Goal: Task Accomplishment & Management: Use online tool/utility

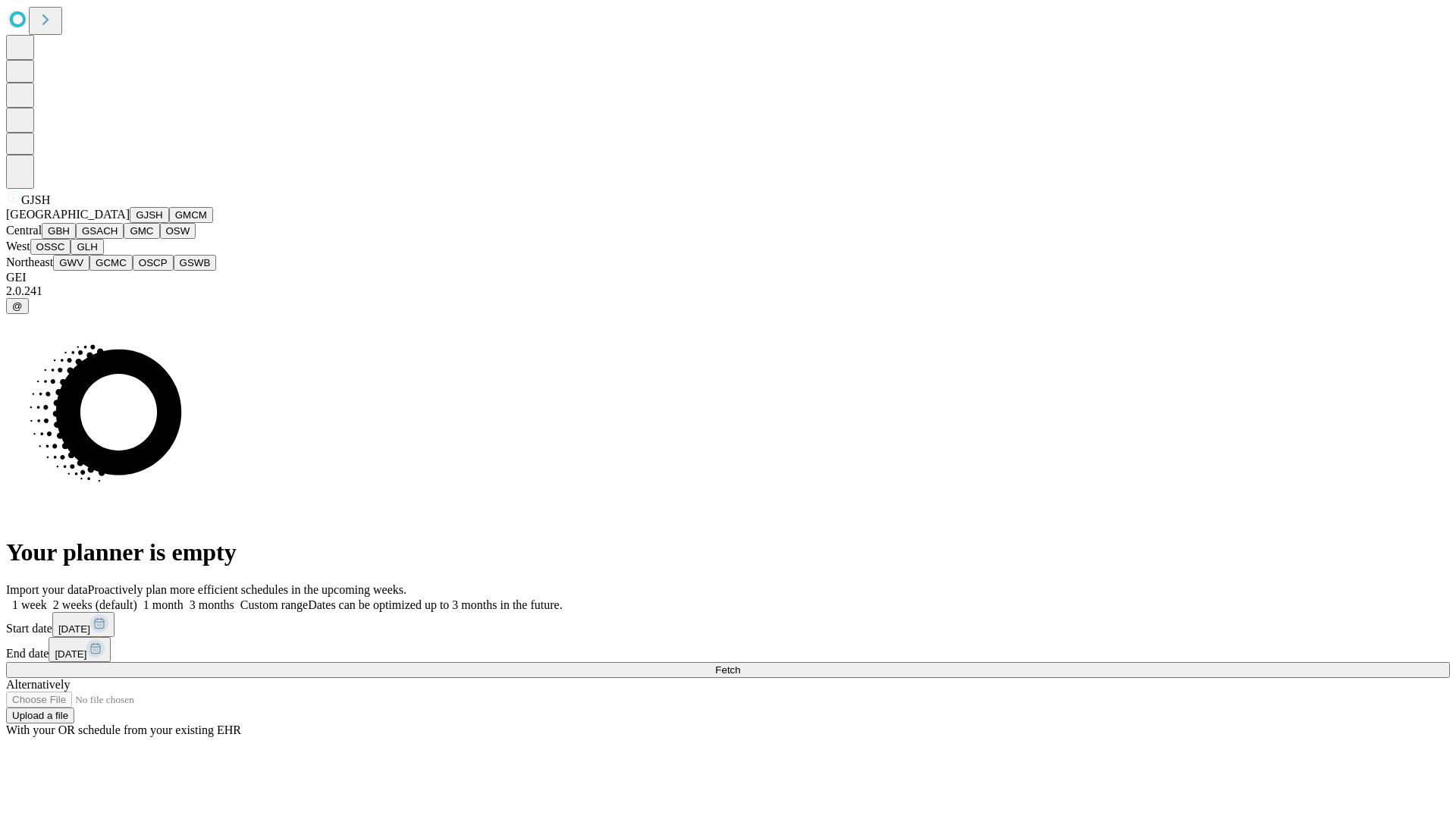
click at [130, 223] on button "GJSH" at bounding box center [149, 215] width 39 height 16
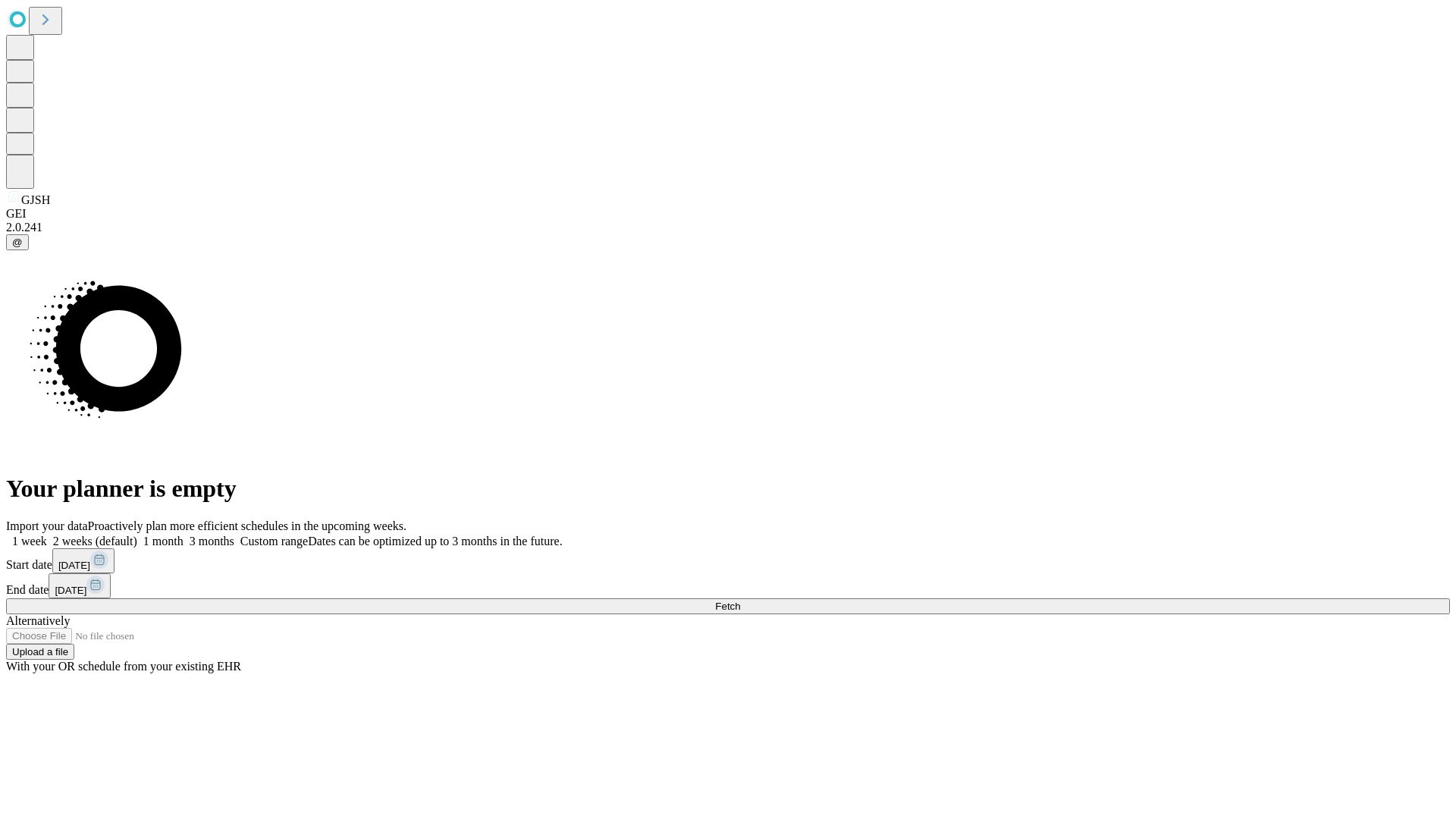
click at [184, 535] on label "1 month" at bounding box center [160, 541] width 46 height 13
click at [740, 601] on span "Fetch" at bounding box center [727, 607] width 25 height 11
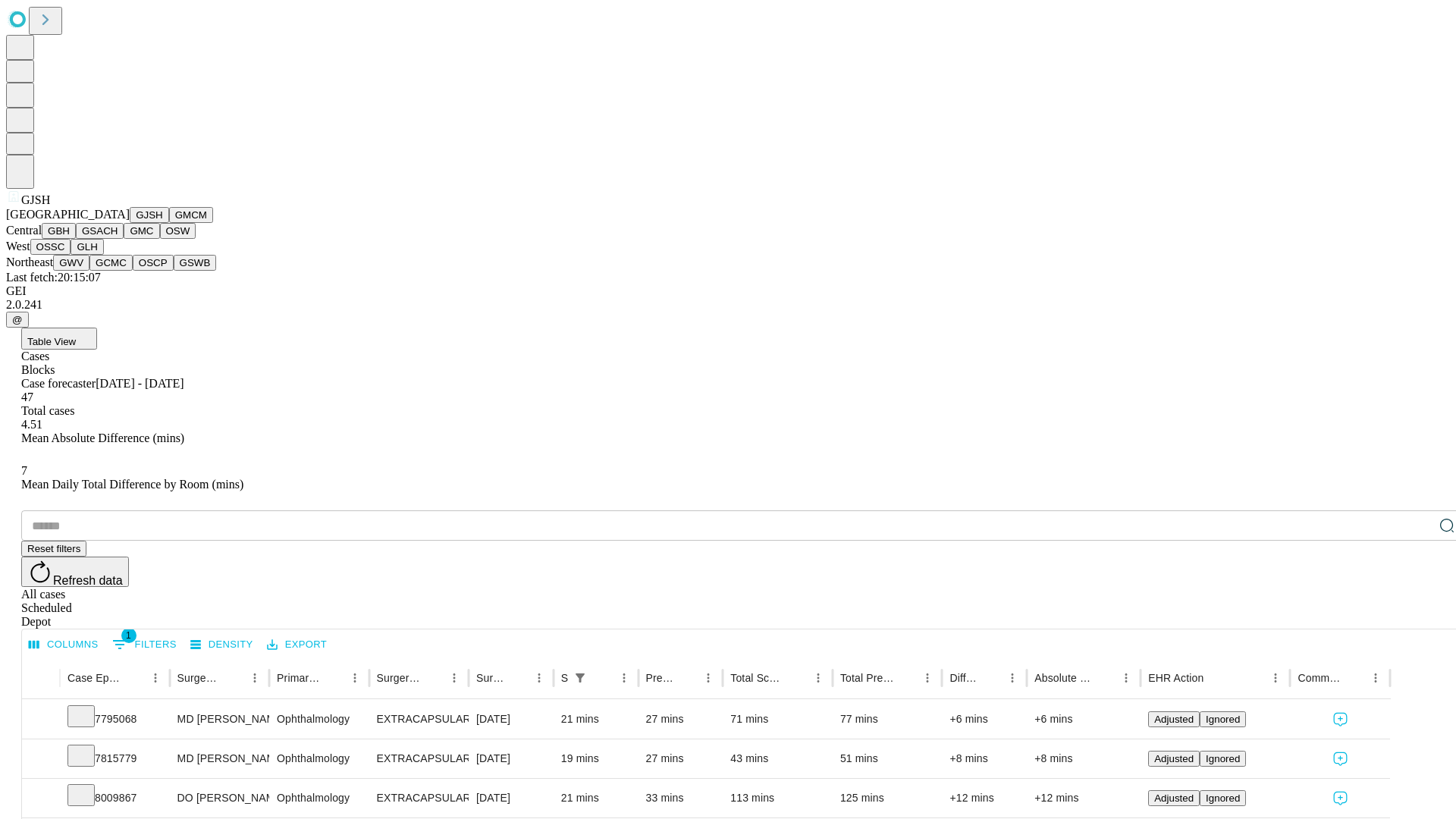
click at [169, 223] on button "GMCM" at bounding box center [191, 215] width 44 height 16
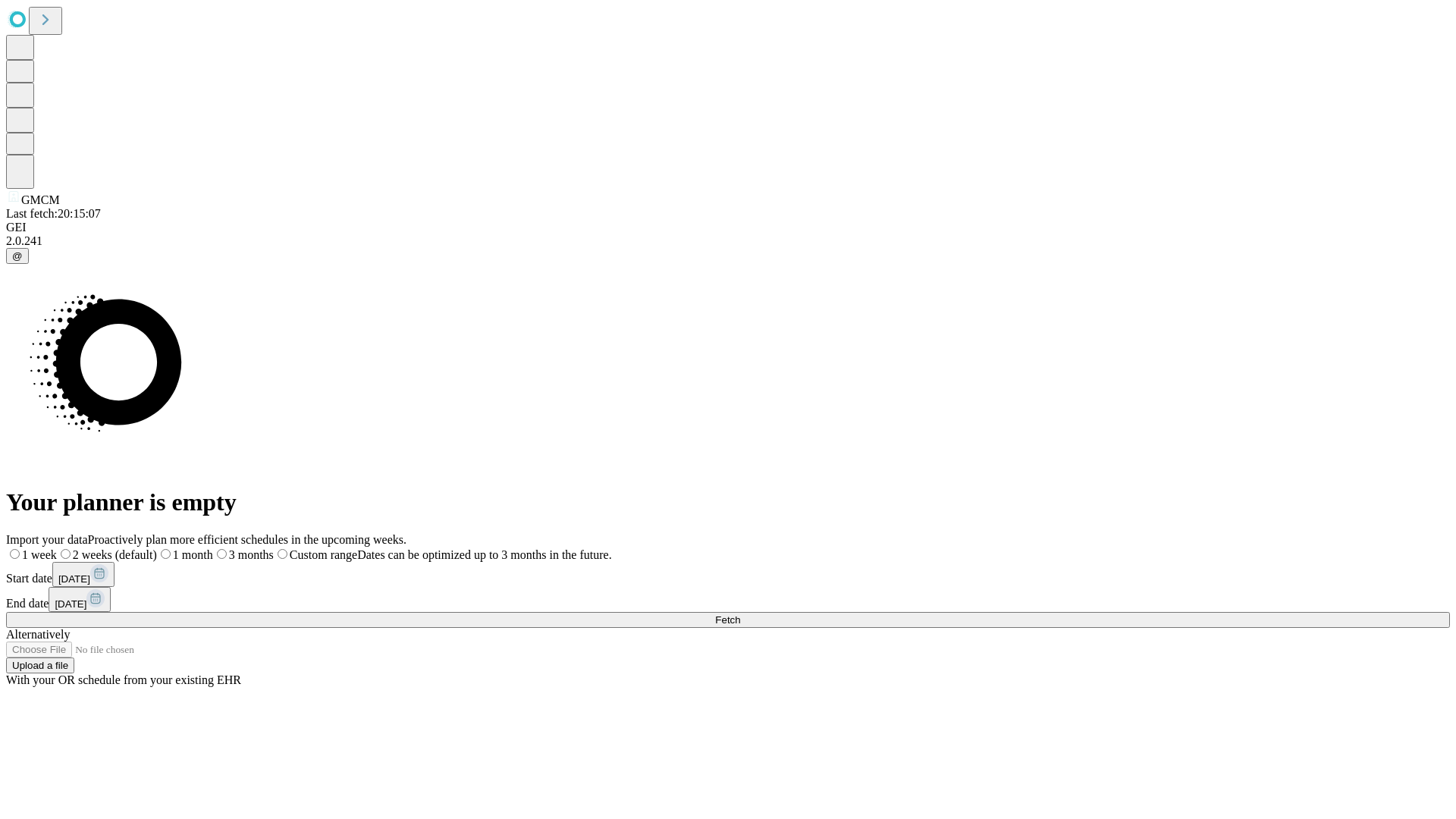
click at [213, 548] on label "1 month" at bounding box center [185, 555] width 56 height 13
click at [740, 614] on span "Fetch" at bounding box center [727, 620] width 25 height 11
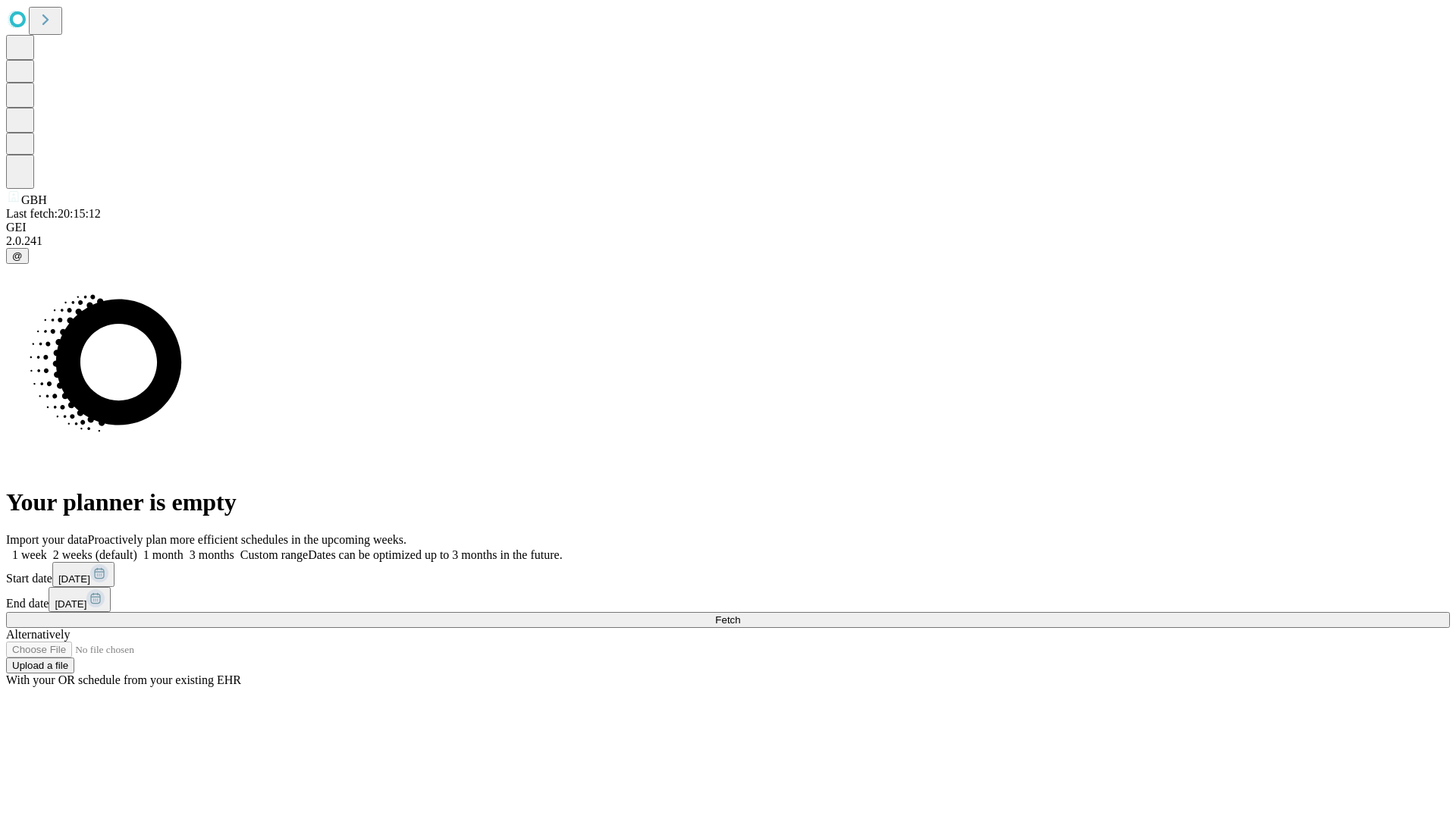
click at [184, 548] on label "1 month" at bounding box center [160, 555] width 46 height 13
click at [740, 614] on span "Fetch" at bounding box center [727, 620] width 25 height 11
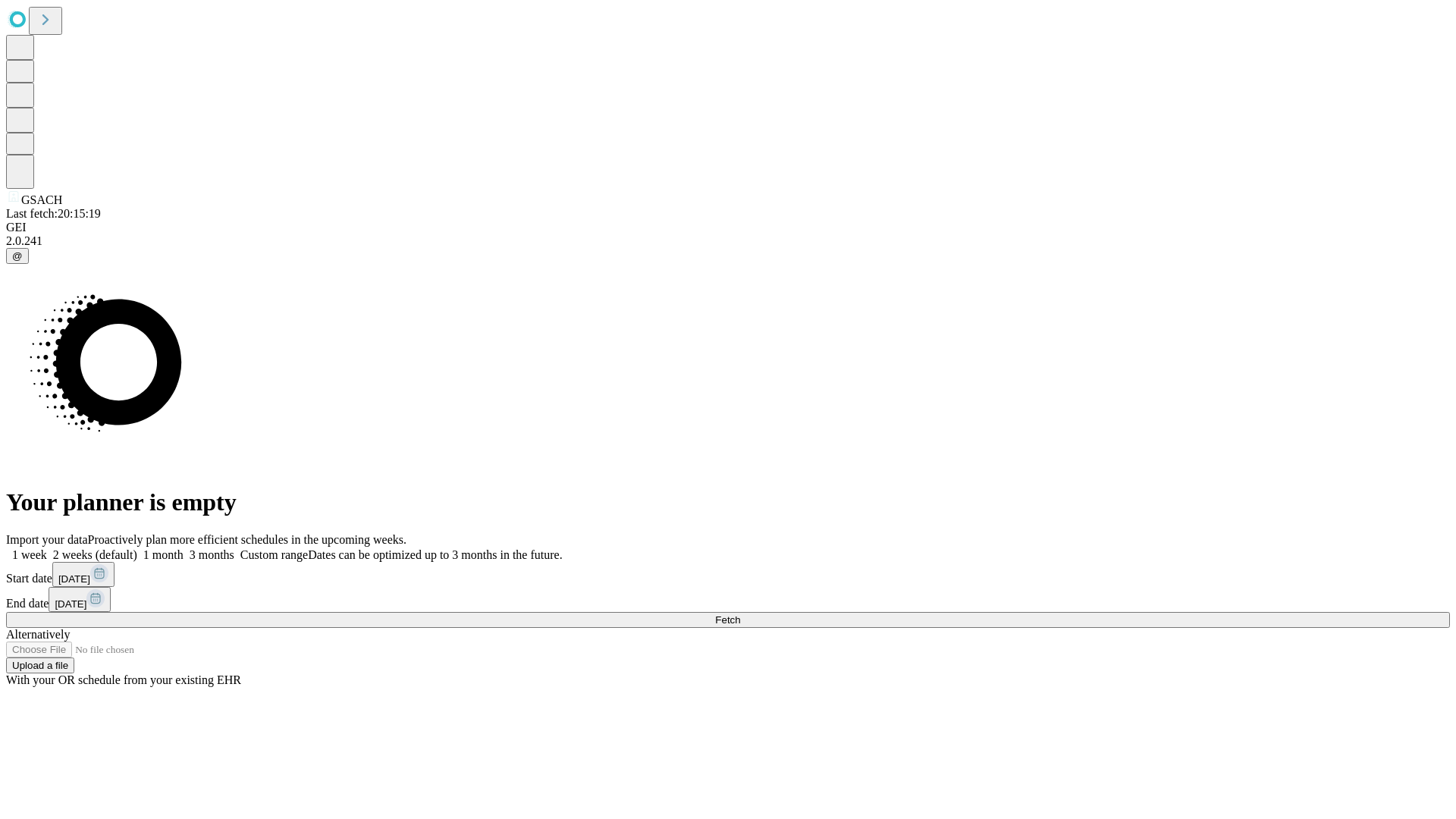
click at [740, 614] on span "Fetch" at bounding box center [727, 620] width 25 height 11
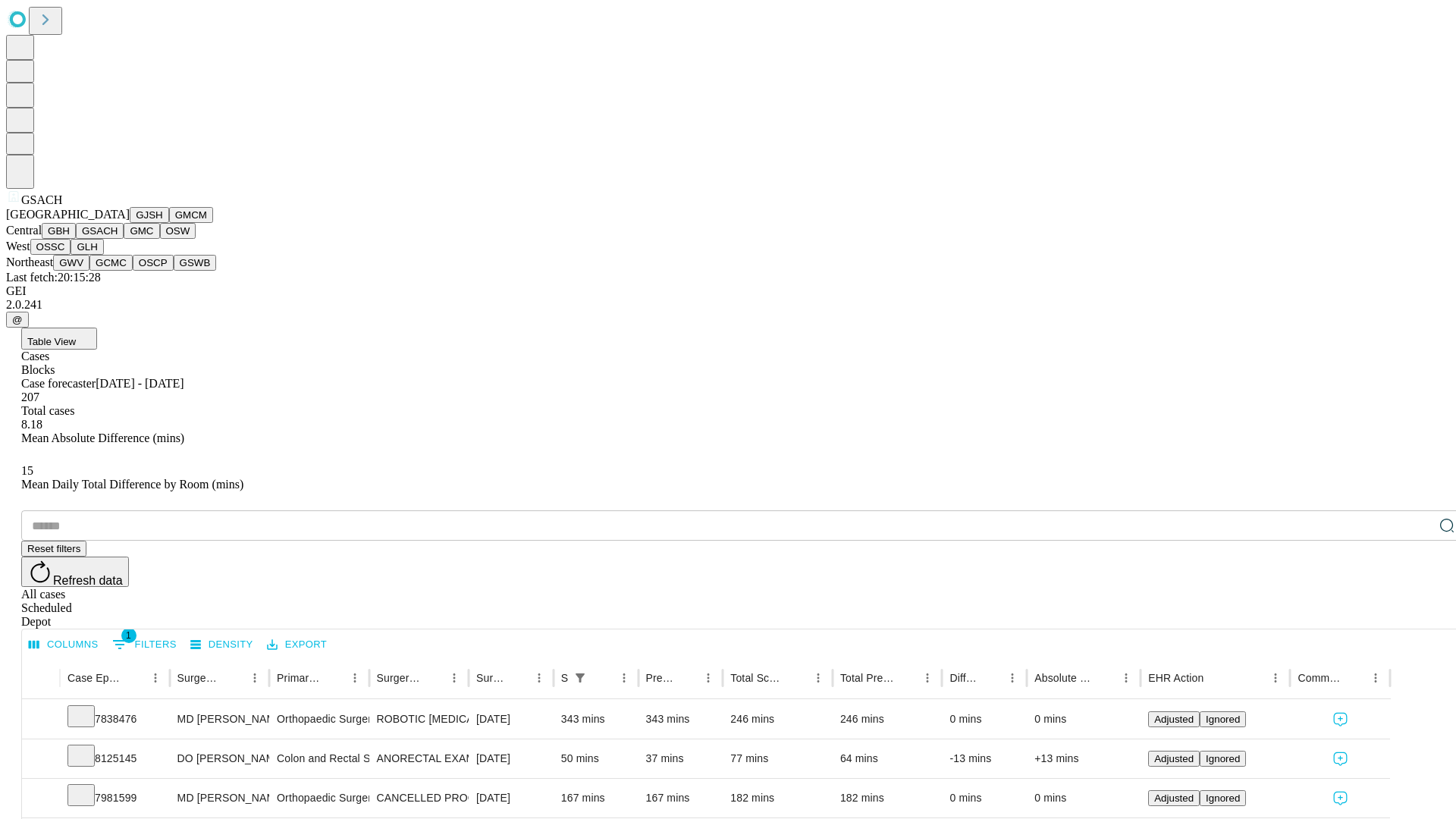
click at [124, 239] on button "GMC" at bounding box center [141, 230] width 35 height 16
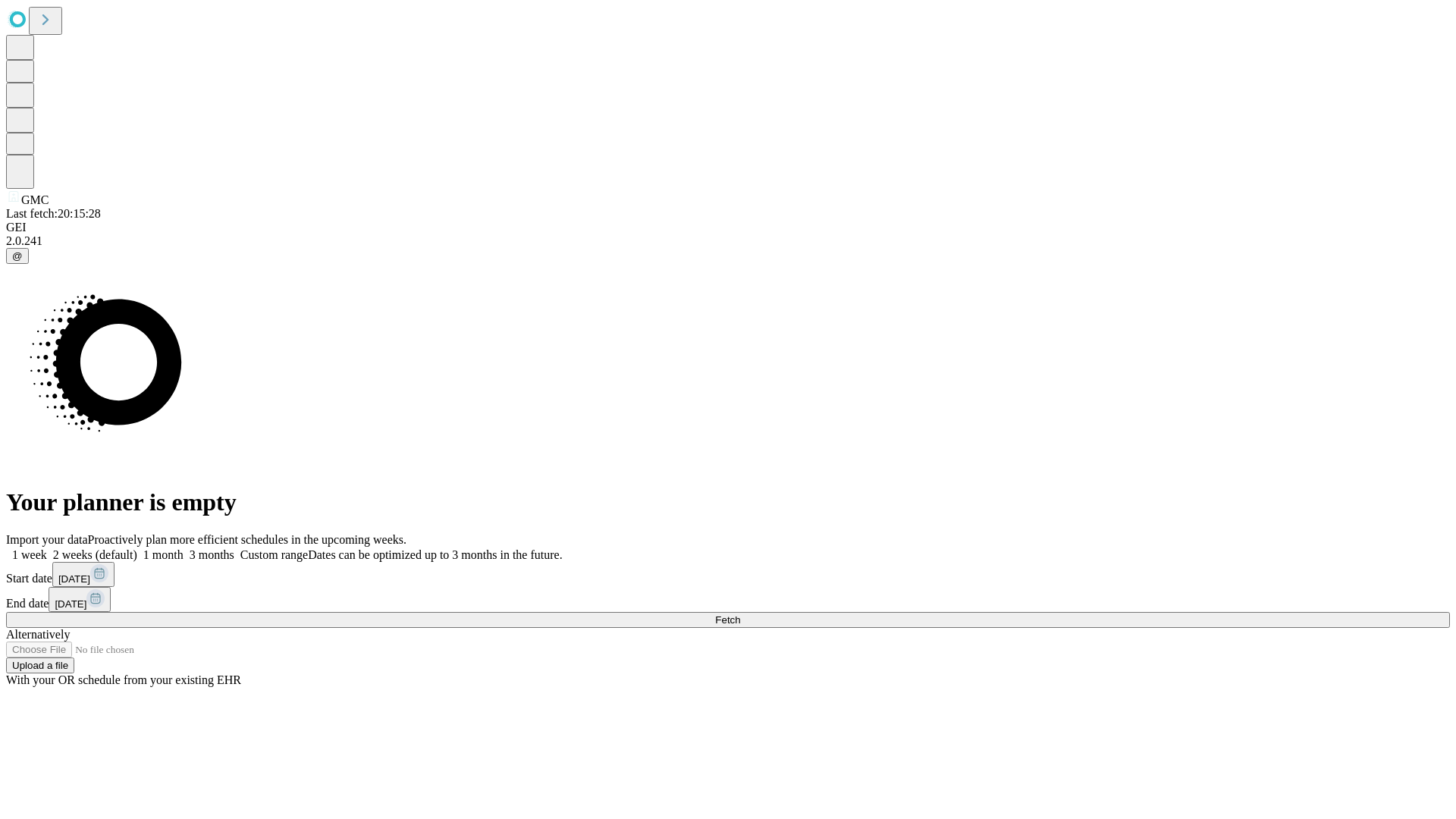
click at [184, 548] on label "1 month" at bounding box center [160, 555] width 46 height 13
click at [740, 614] on span "Fetch" at bounding box center [727, 620] width 25 height 11
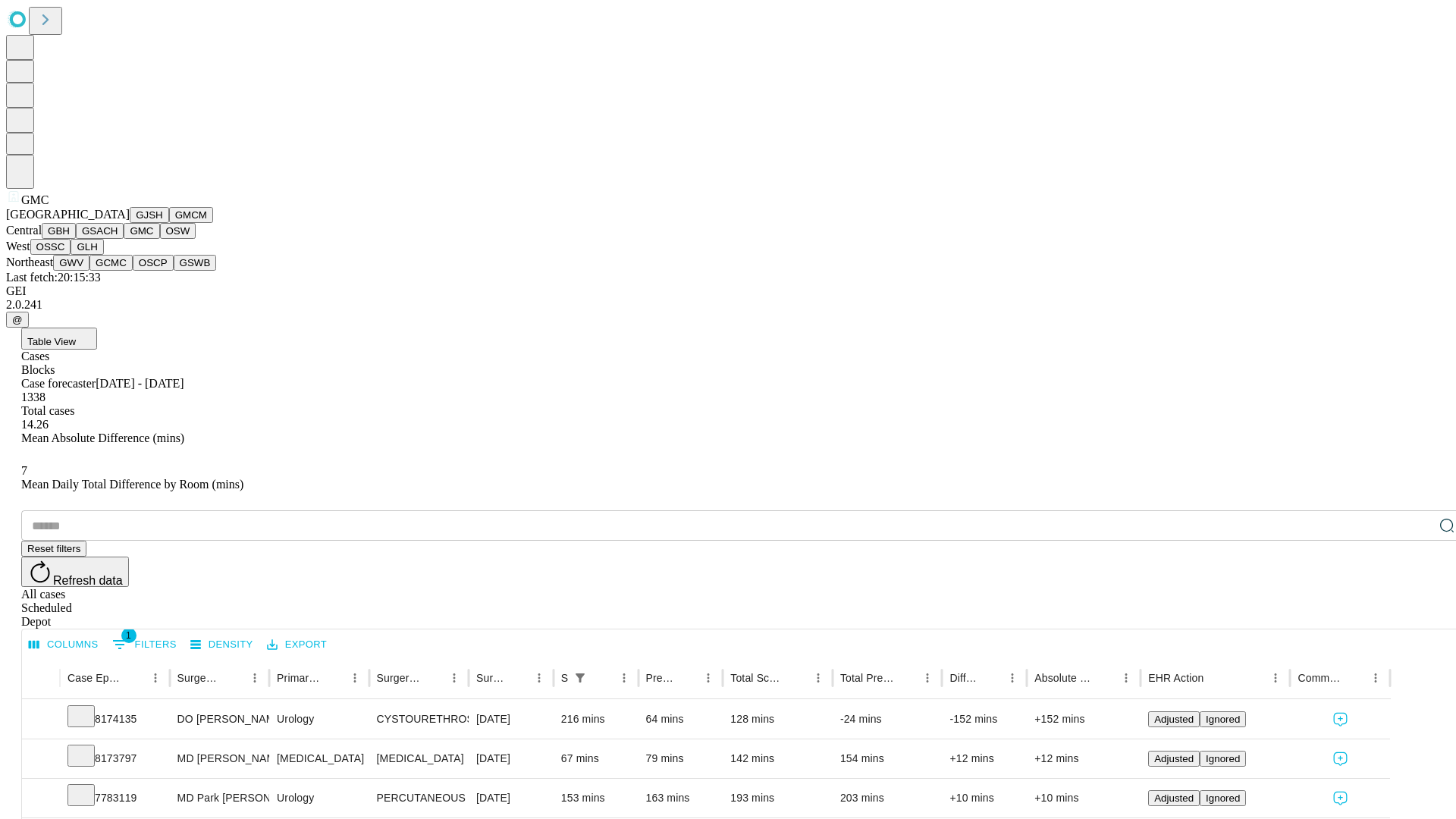
click at [160, 239] on button "OSW" at bounding box center [178, 230] width 36 height 16
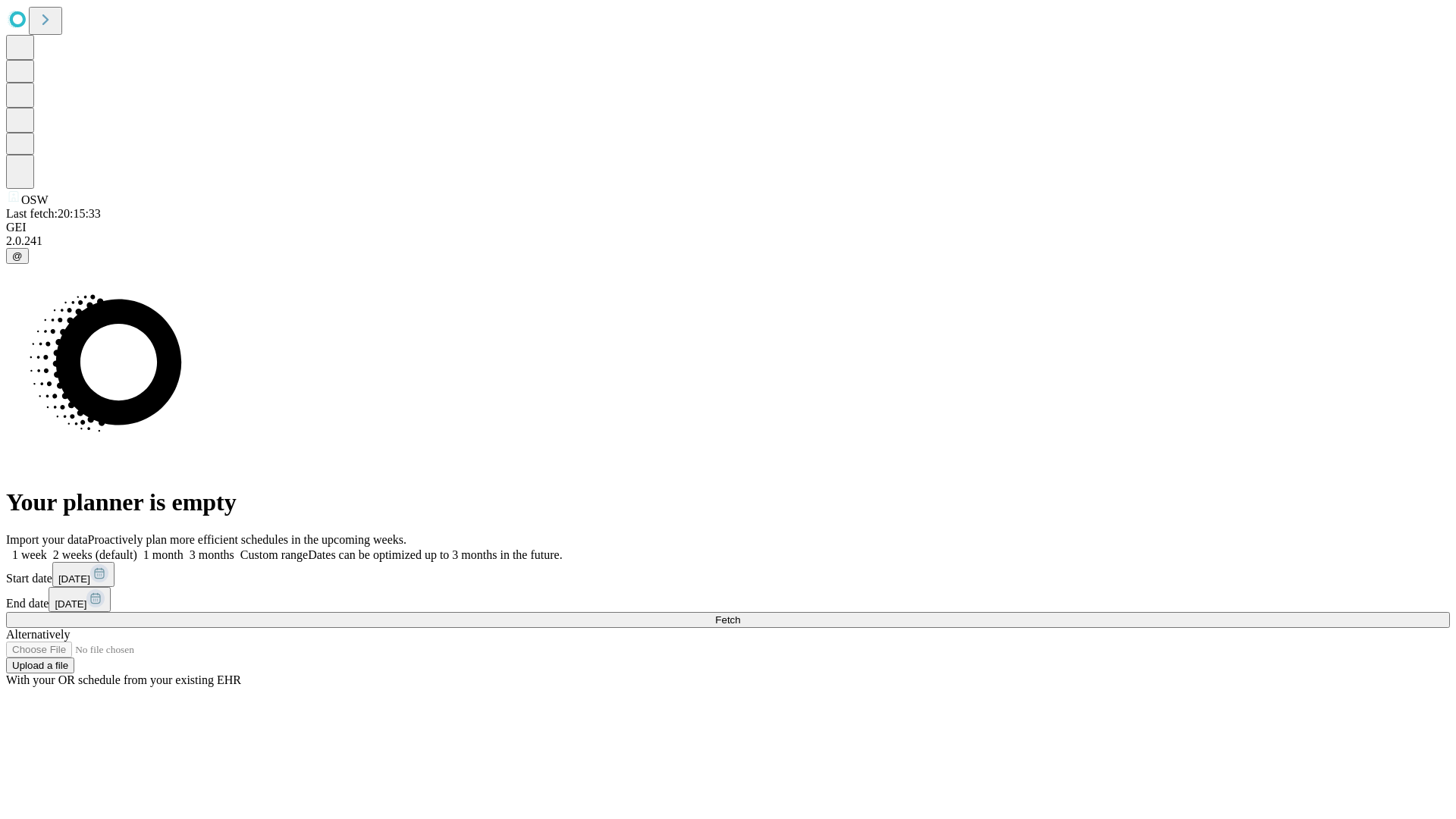
click at [184, 548] on label "1 month" at bounding box center [160, 555] width 46 height 13
click at [740, 614] on span "Fetch" at bounding box center [727, 620] width 25 height 11
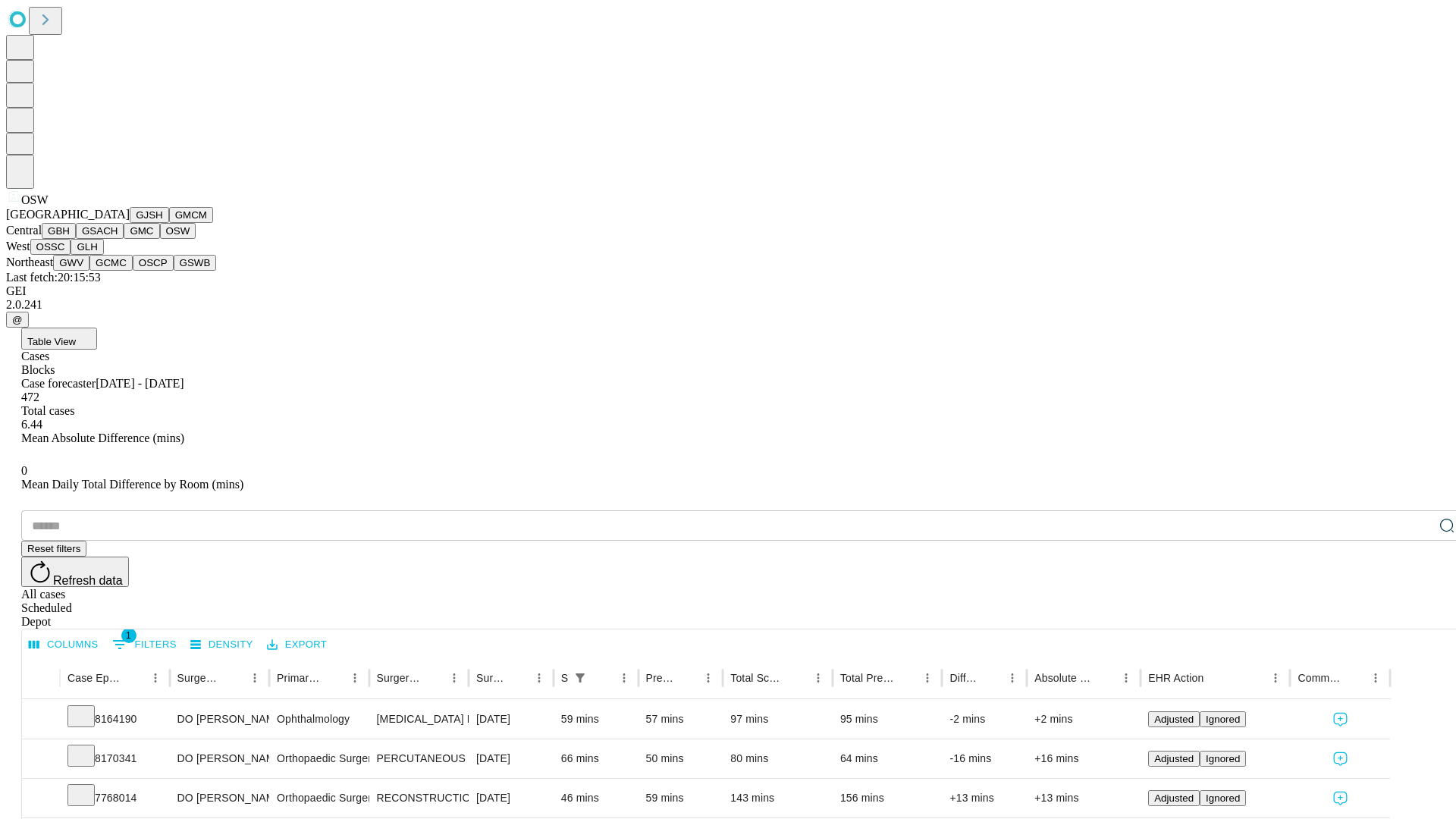
click at [71, 255] on button "OSSC" at bounding box center [51, 246] width 41 height 16
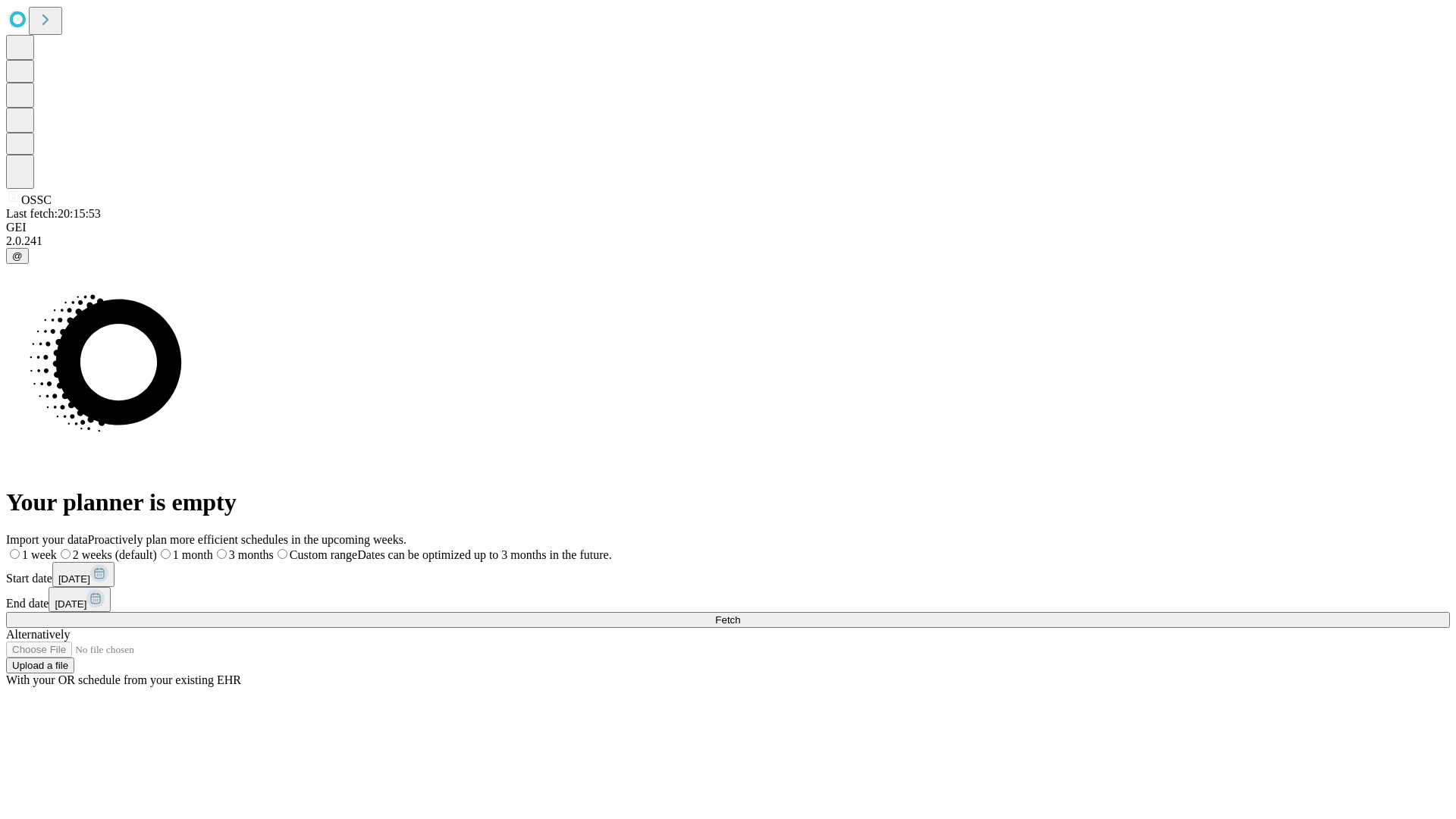
click at [213, 548] on label "1 month" at bounding box center [185, 555] width 56 height 13
click at [740, 614] on span "Fetch" at bounding box center [727, 620] width 25 height 11
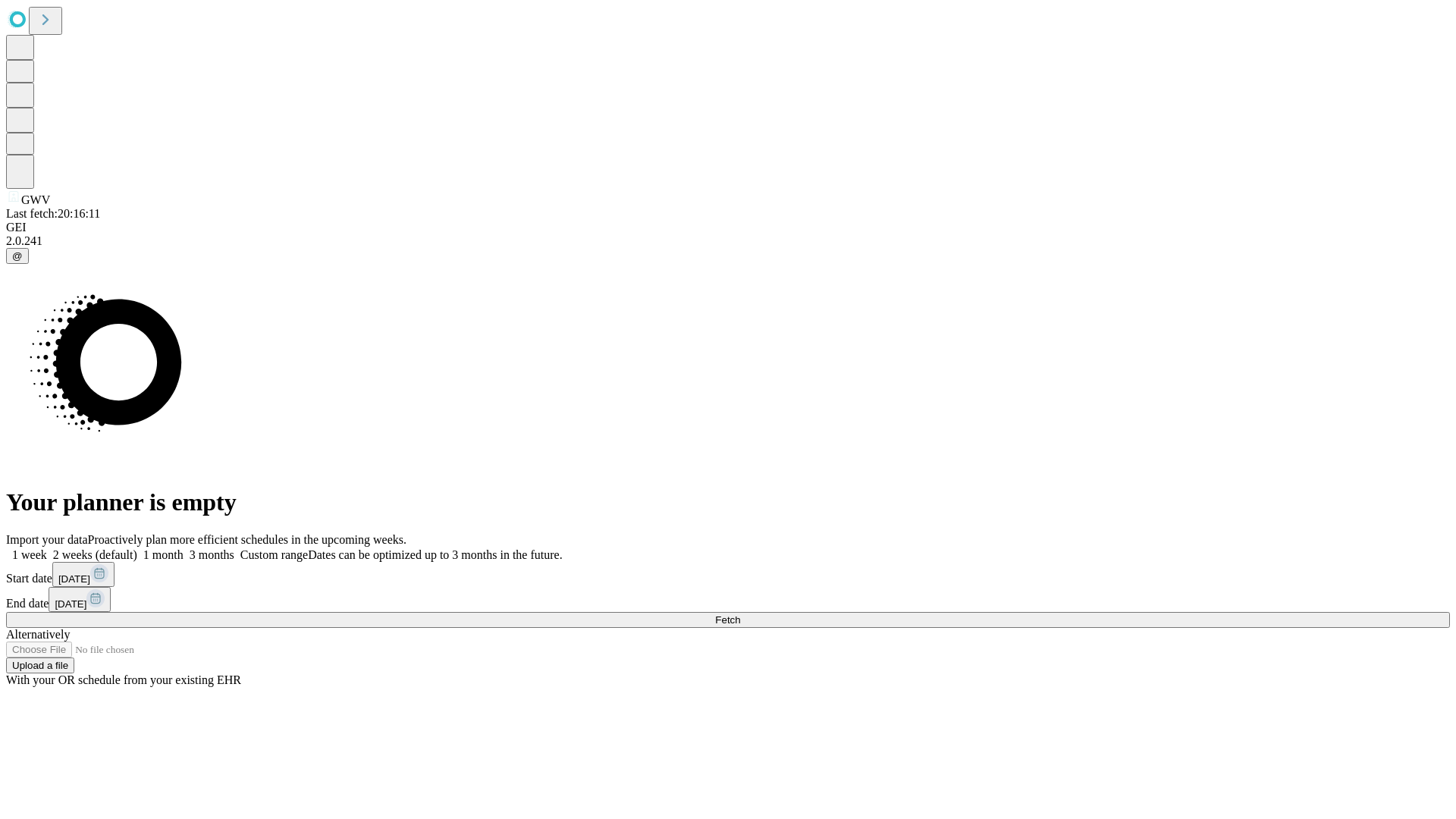
click at [184, 548] on label "1 month" at bounding box center [160, 555] width 46 height 13
click at [740, 614] on span "Fetch" at bounding box center [727, 620] width 25 height 11
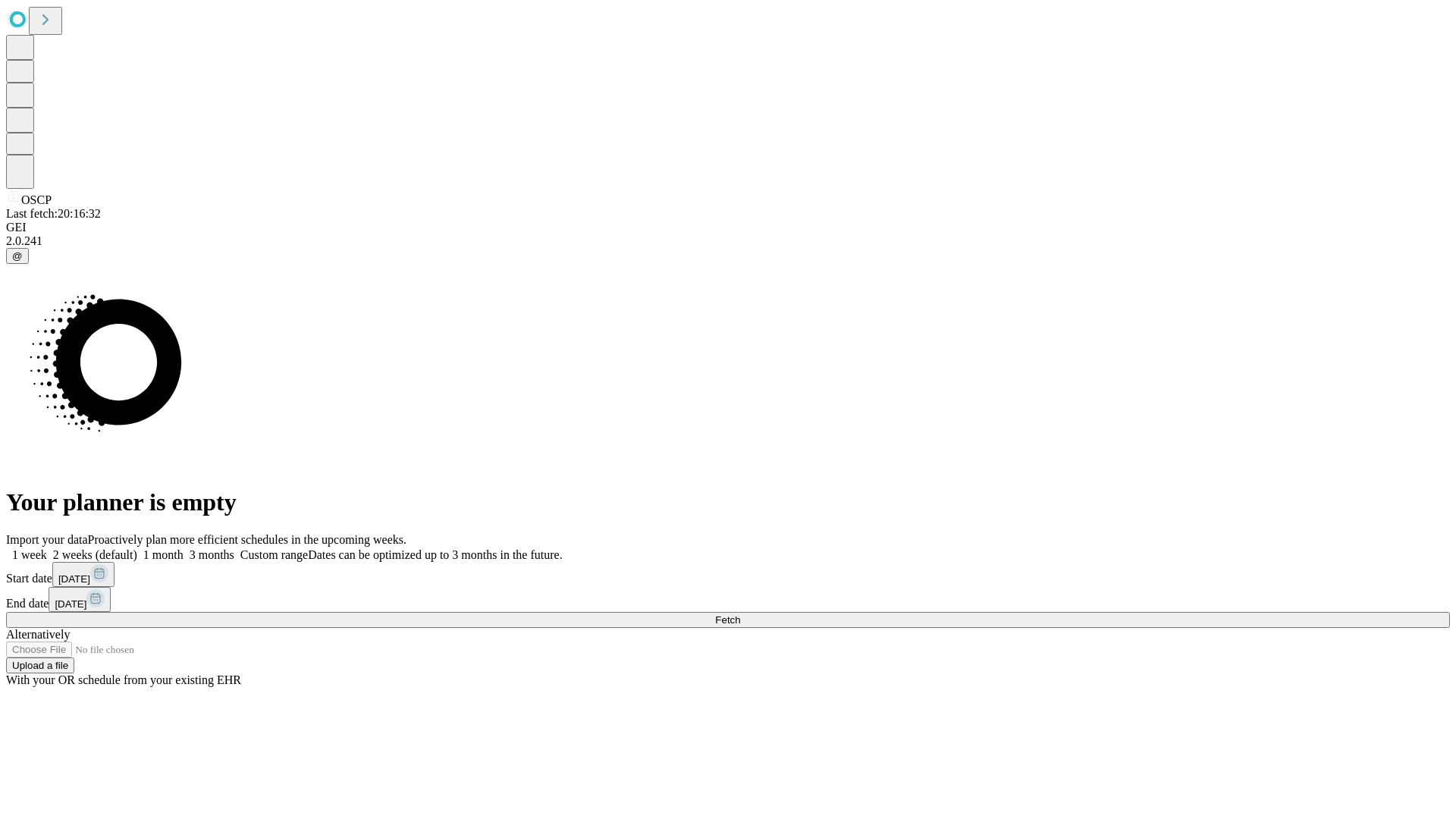
click at [184, 548] on label "1 month" at bounding box center [160, 555] width 46 height 13
click at [740, 614] on span "Fetch" at bounding box center [727, 620] width 25 height 11
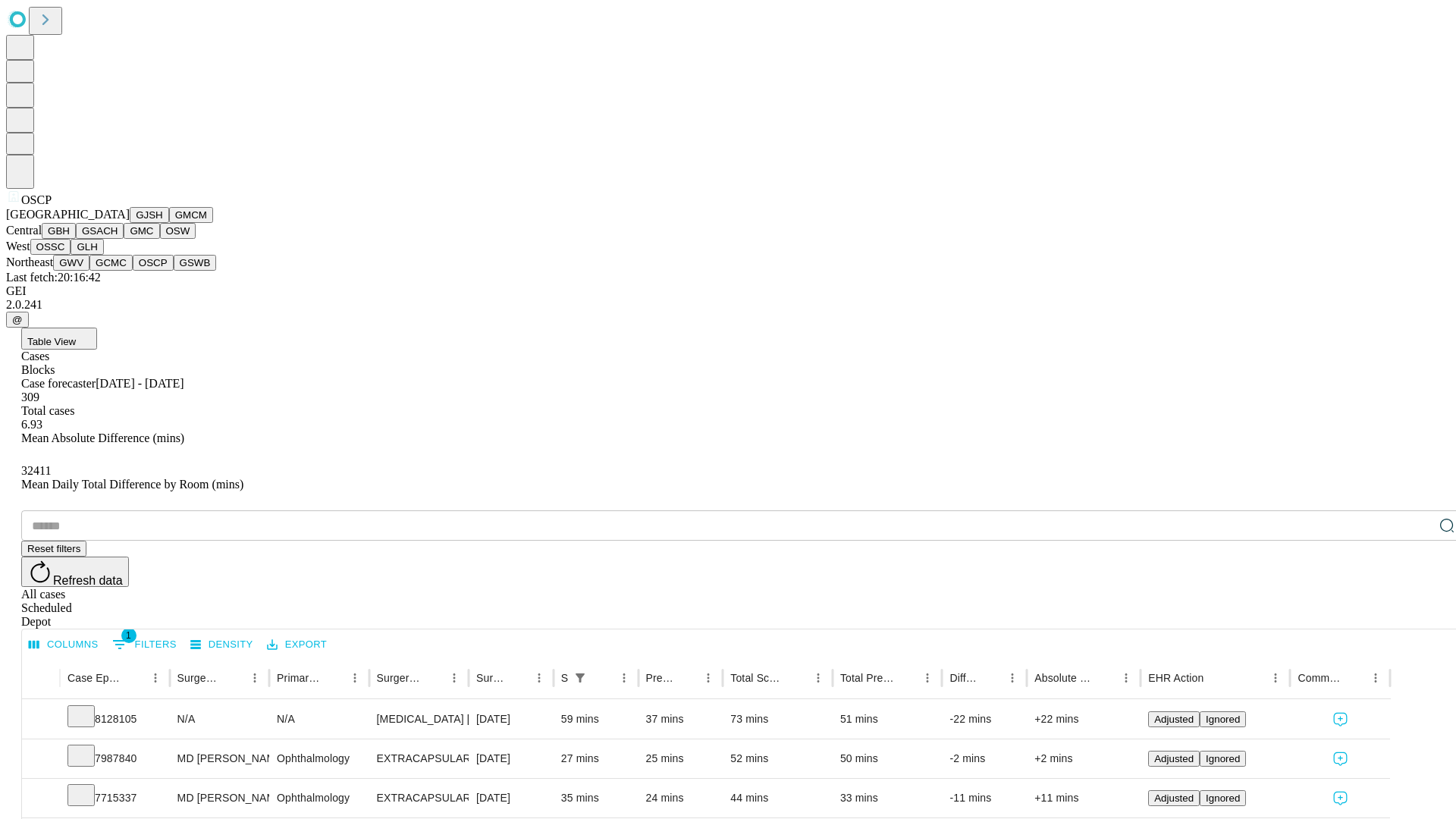
click at [174, 271] on button "GSWB" at bounding box center [195, 262] width 43 height 16
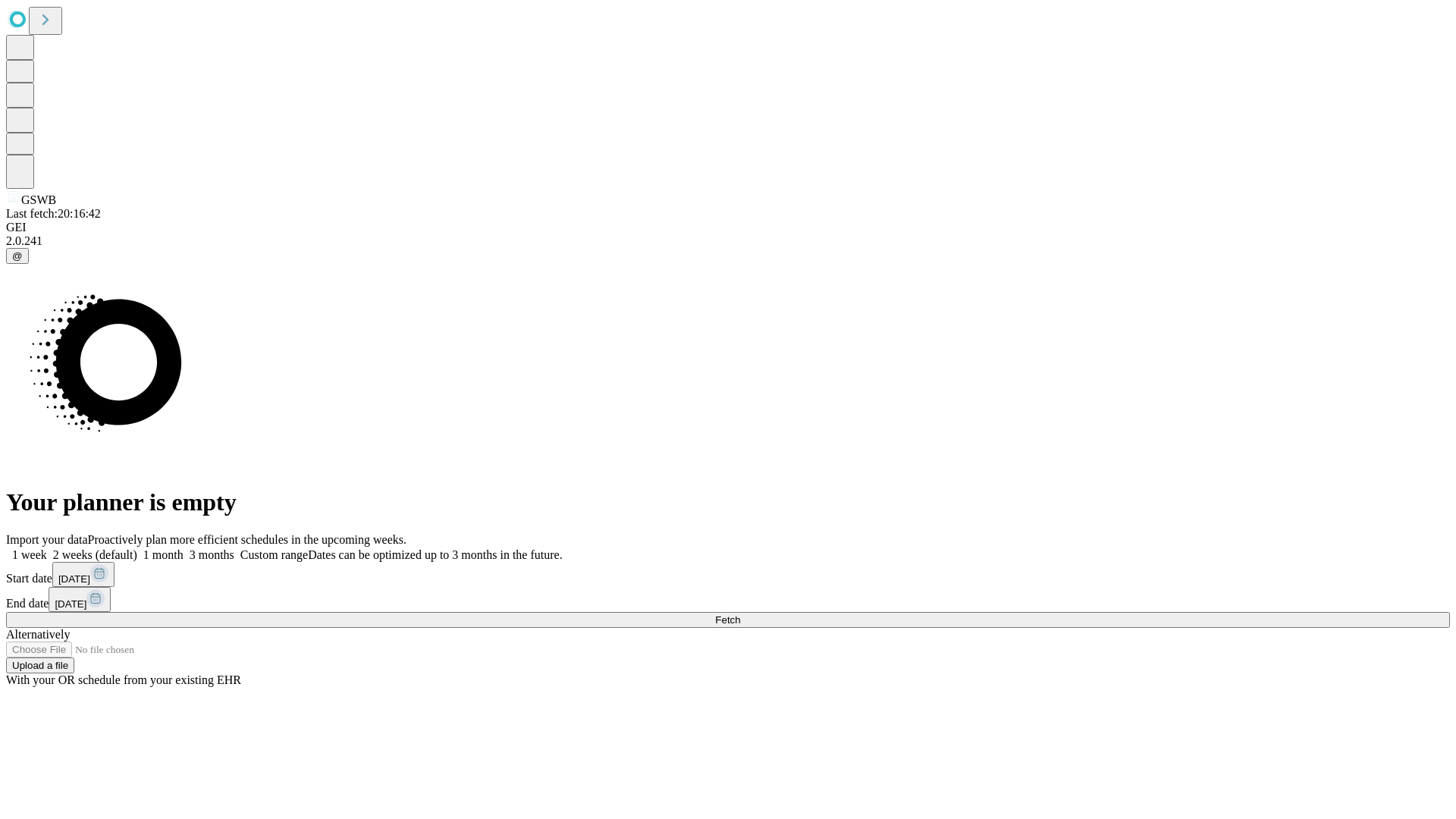
click at [184, 548] on label "1 month" at bounding box center [160, 555] width 46 height 13
click at [740, 614] on span "Fetch" at bounding box center [727, 620] width 25 height 11
